Goal: Obtain resource: Download file/media

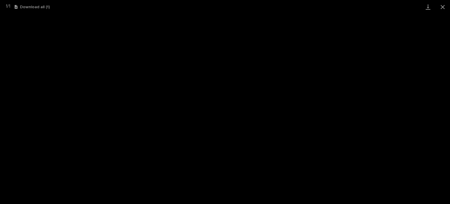
scroll to position [15, 0]
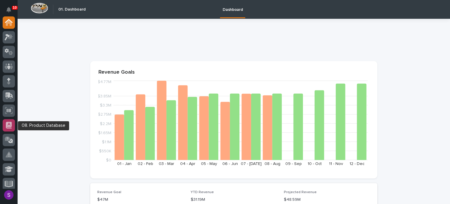
click at [8, 126] on icon at bounding box center [9, 125] width 6 height 7
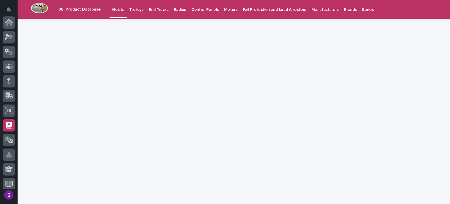
scroll to position [102, 0]
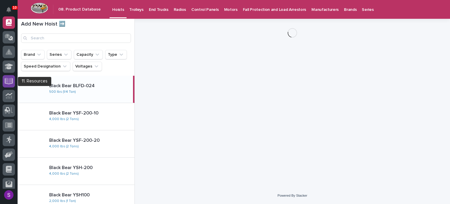
click at [9, 81] on icon at bounding box center [9, 81] width 7 height 6
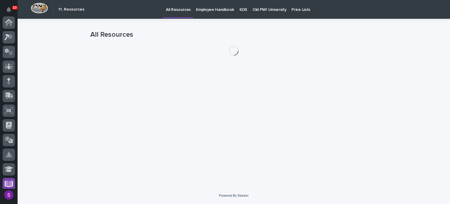
scroll to position [136, 0]
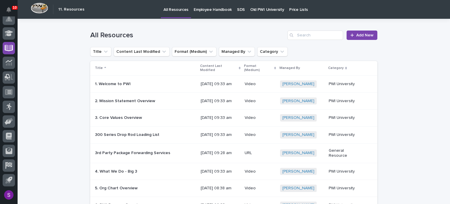
click at [213, 9] on p "Employee Handbook" at bounding box center [213, 6] width 38 height 12
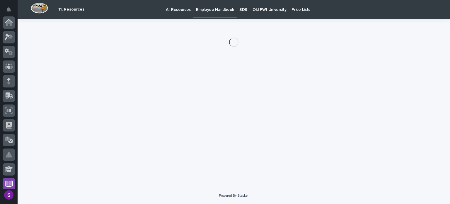
scroll to position [136, 0]
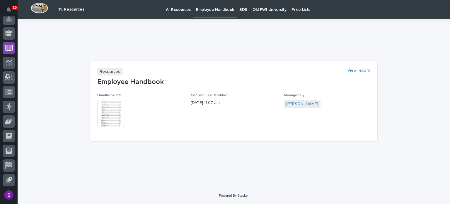
click at [118, 115] on img at bounding box center [111, 114] width 28 height 28
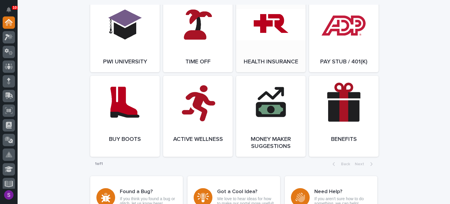
scroll to position [786, 0]
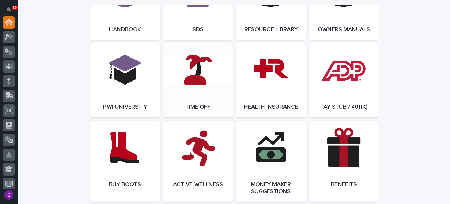
click at [204, 86] on link "Open Link" at bounding box center [197, 80] width 69 height 74
